Goal: Task Accomplishment & Management: Manage account settings

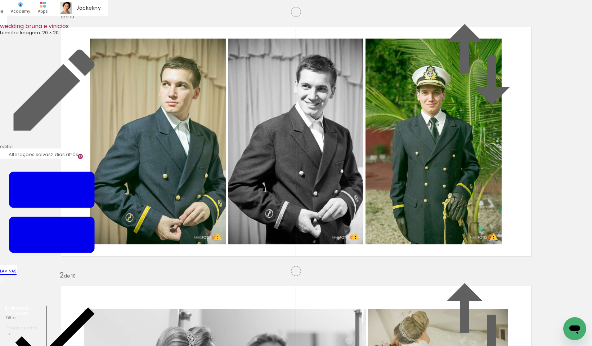
scroll to position [2323, 0]
click at [0, 0] on input "file" at bounding box center [0, 0] width 0 height 0
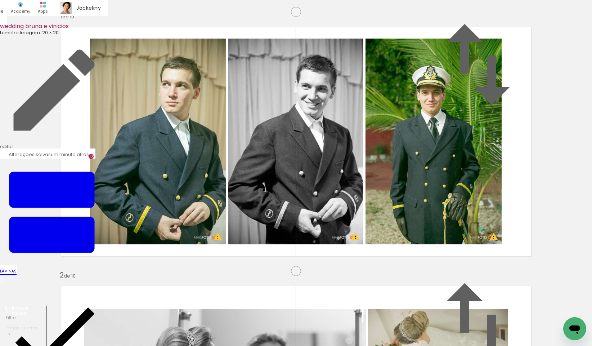
scroll to position [0, 2327]
drag, startPoint x: 562, startPoint y: 317, endPoint x: 139, endPoint y: 176, distance: 445.1
click at [139, 176] on quentale-workspace at bounding box center [296, 173] width 592 height 346
drag, startPoint x: 140, startPoint y: 210, endPoint x: 143, endPoint y: 202, distance: 8.2
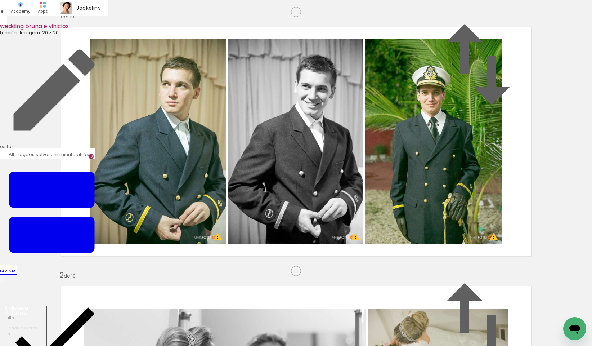
drag, startPoint x: 117, startPoint y: 222, endPoint x: 128, endPoint y: 222, distance: 11.5
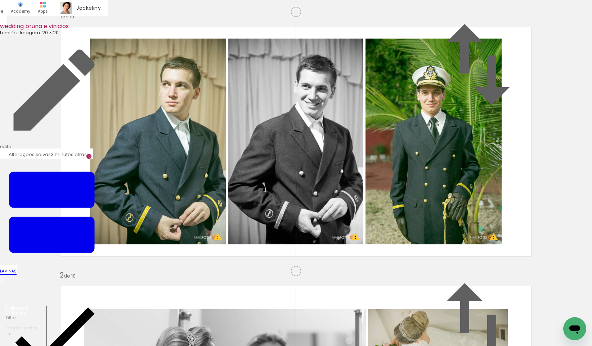
scroll to position [0, 0]
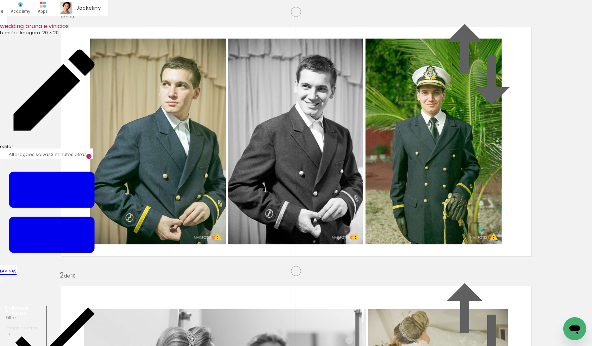
click at [79, 36] on link "editar" at bounding box center [54, 92] width 108 height 113
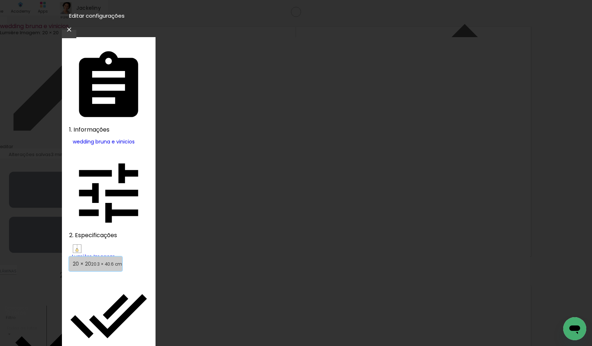
click at [91, 260] on span "20 × 20" at bounding box center [82, 263] width 18 height 7
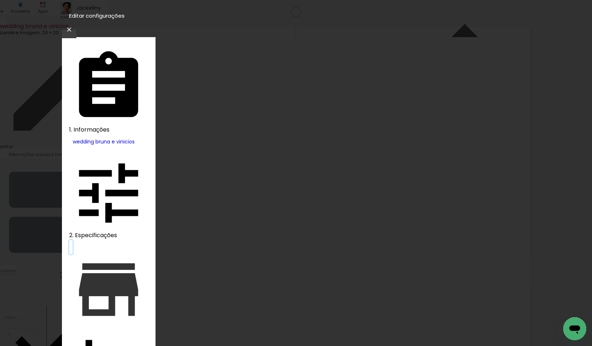
click at [79, 250] on iron-icon at bounding box center [108, 289] width 79 height 79
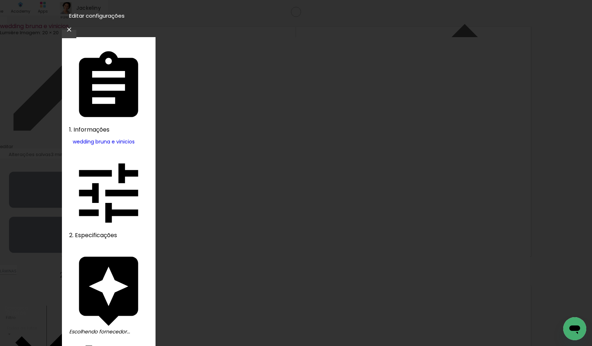
type input "lum"
type paper-input "lum"
click at [0, 0] on slot "Avançar" at bounding box center [0, 0] width 0 height 0
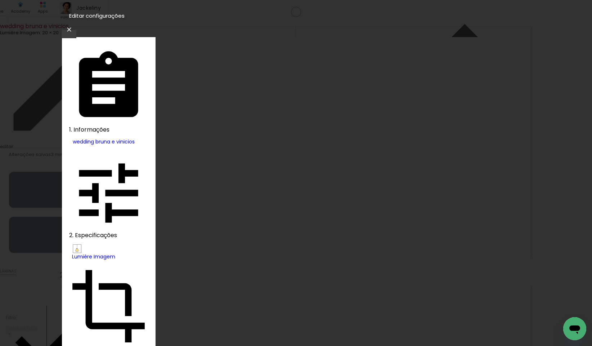
click at [0, 0] on slot "Nuit" at bounding box center [0, 0] width 0 height 0
type input "Nuit"
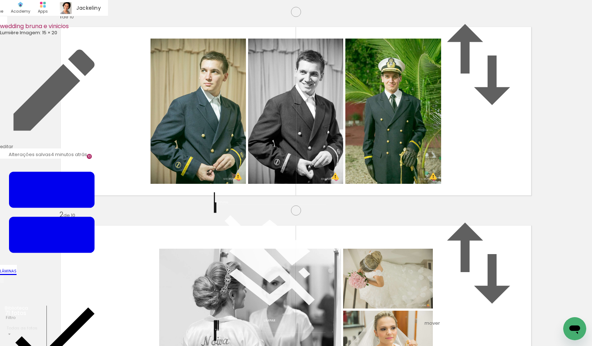
click at [82, 143] on quentale-layouter at bounding box center [296, 111] width 483 height 181
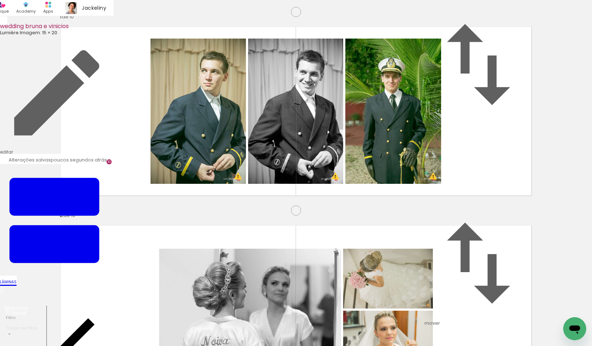
scroll to position [622, 0]
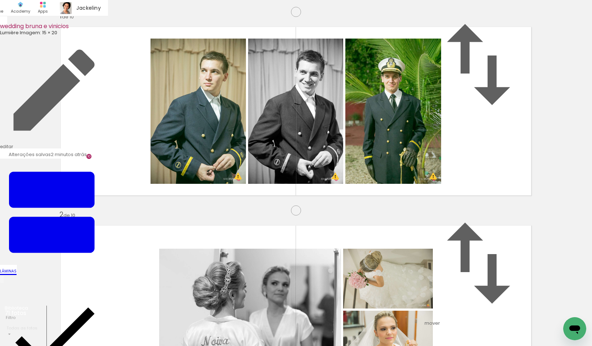
scroll to position [887, 0]
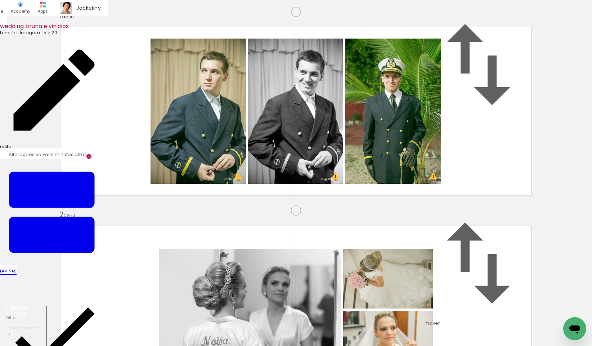
click at [82, 36] on link "editar" at bounding box center [54, 92] width 108 height 113
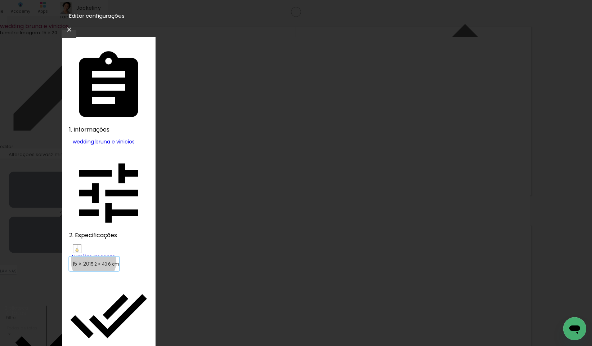
click at [94, 261] on small "15.2 × 40.6 cm" at bounding box center [104, 264] width 30 height 6
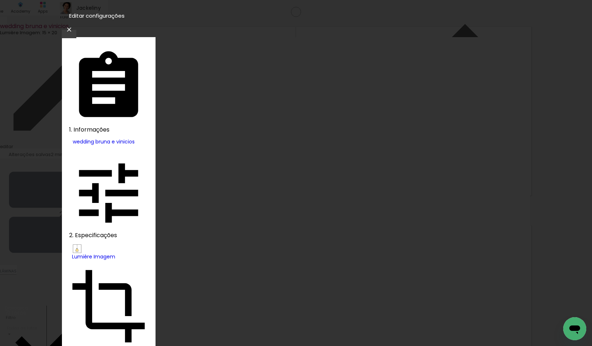
click at [0, 0] on slot "Nuit" at bounding box center [0, 0] width 0 height 0
type input "Nuit"
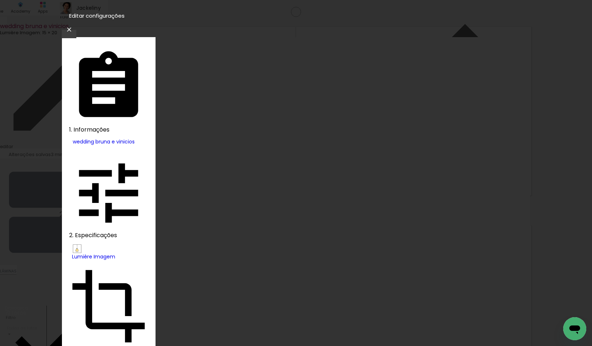
click at [0, 0] on slot "Avançar" at bounding box center [0, 0] width 0 height 0
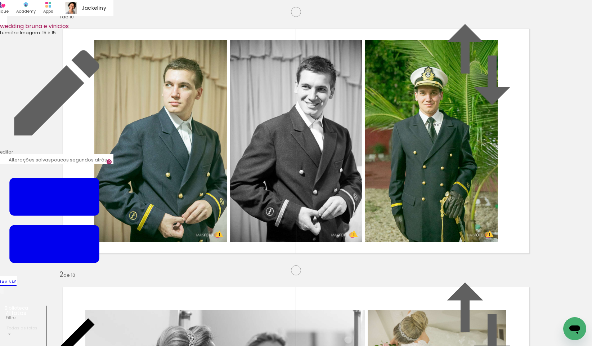
scroll to position [2390, 0]
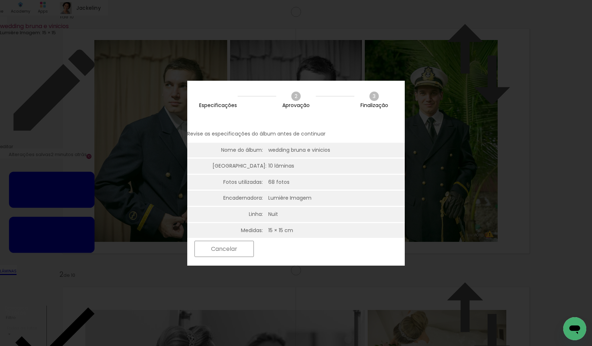
scroll to position [0, 2327]
click at [0, 0] on slot "Próximo" at bounding box center [0, 0] width 0 height 0
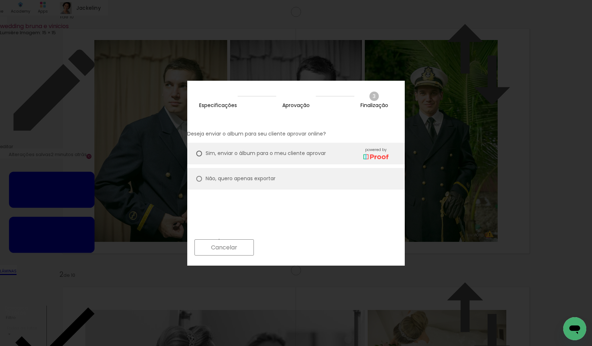
click at [0, 0] on slot "Próximo" at bounding box center [0, 0] width 0 height 0
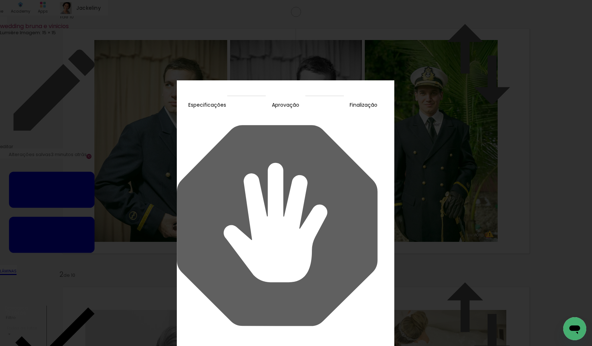
click at [0, 0] on slot "Continuar" at bounding box center [0, 0] width 0 height 0
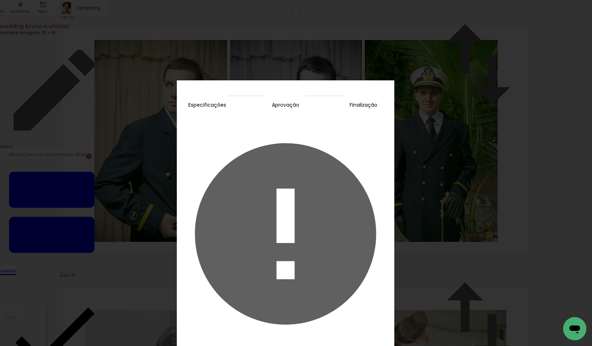
click at [0, 0] on slot "Fechar" at bounding box center [0, 0] width 0 height 0
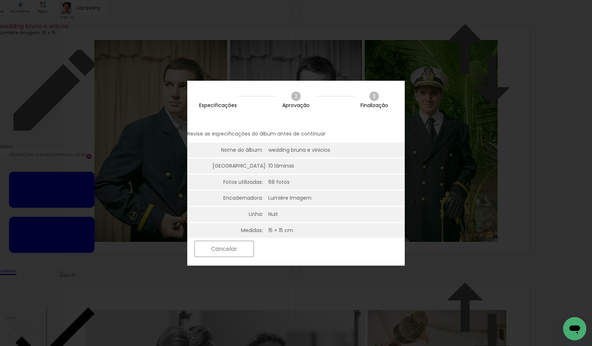
click at [313, 255] on paper-button "Próximo" at bounding box center [285, 248] width 55 height 15
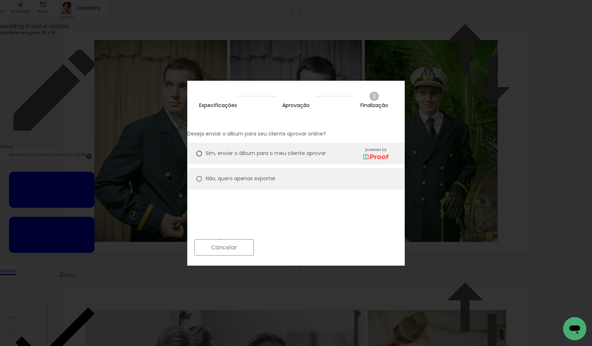
click at [0, 0] on slot "Próximo" at bounding box center [0, 0] width 0 height 0
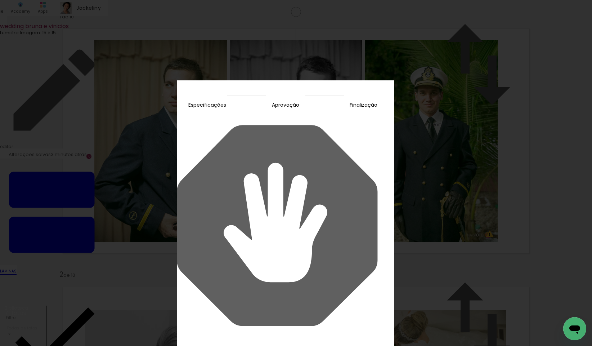
click at [31, 30] on iron-overlay-backdrop at bounding box center [296, 173] width 592 height 346
click at [0, 0] on slot "Continuar" at bounding box center [0, 0] width 0 height 0
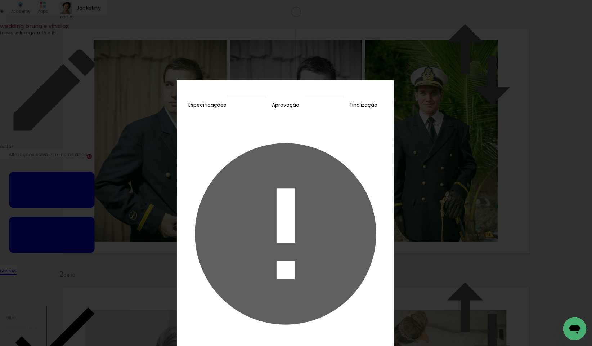
scroll to position [0, 2327]
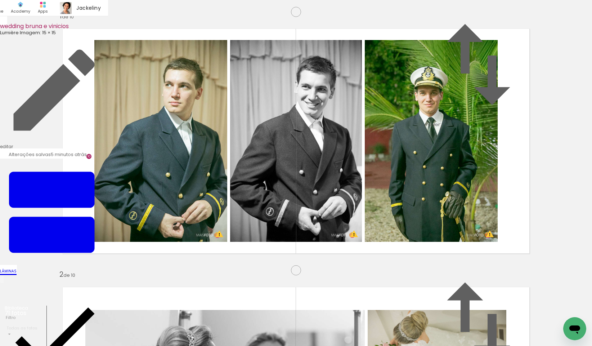
click at [108, 34] on div "wedding [PERSON_NAME] e vinicios Lumière Imagem: 15 × 15 editar 5 minutos atrás…" at bounding box center [54, 266] width 108 height 532
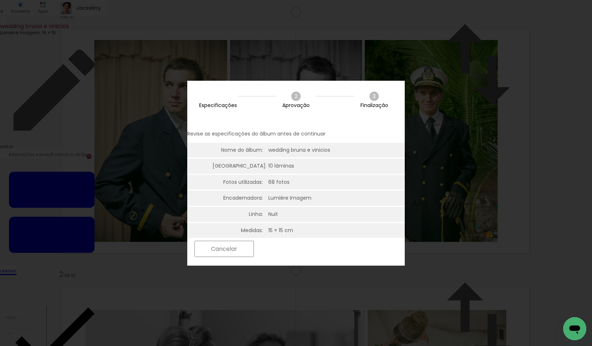
click at [0, 0] on slot "Próximo" at bounding box center [0, 0] width 0 height 0
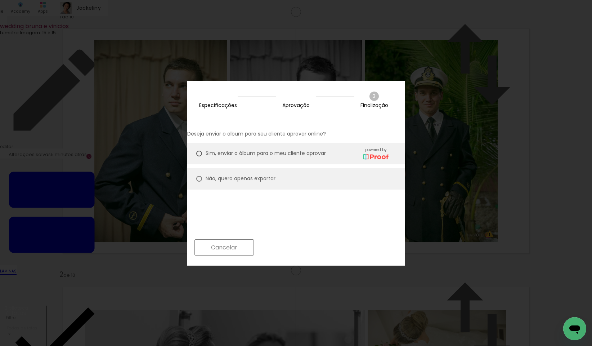
click at [313, 248] on paper-button "Próximo" at bounding box center [285, 247] width 55 height 15
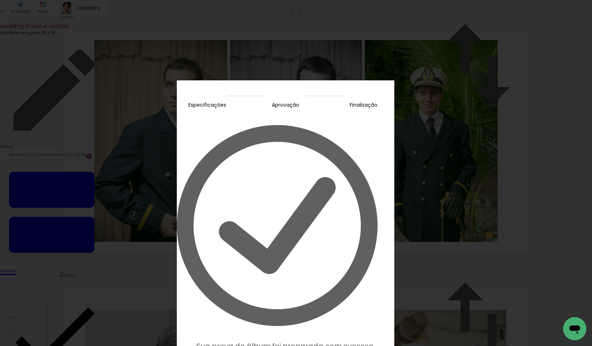
scroll to position [0, 2327]
click at [281, 209] on iron-overlay-backdrop at bounding box center [296, 173] width 592 height 346
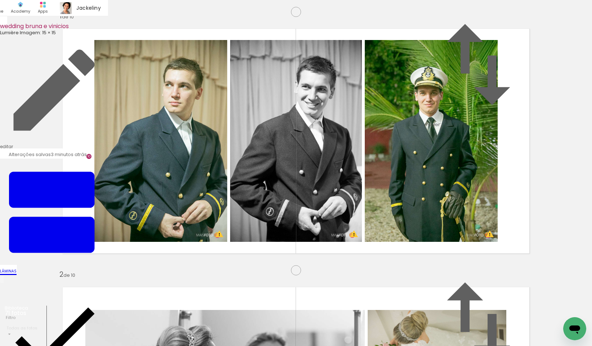
scroll to position [0, 2327]
